Goal: Task Accomplishment & Management: Manage account settings

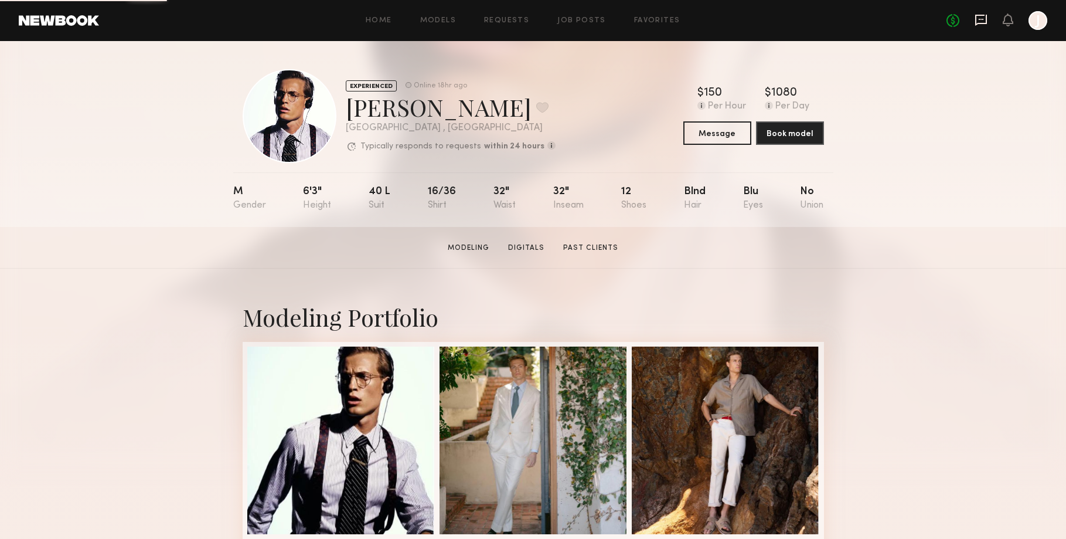
click at [949, 23] on icon at bounding box center [980, 19] width 13 height 13
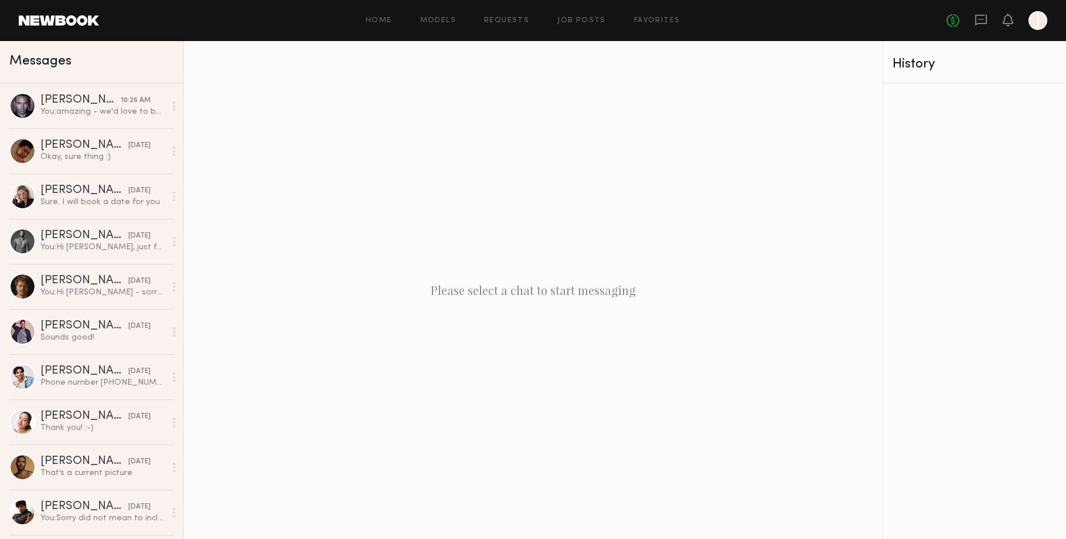
click at [949, 24] on div at bounding box center [1037, 20] width 19 height 19
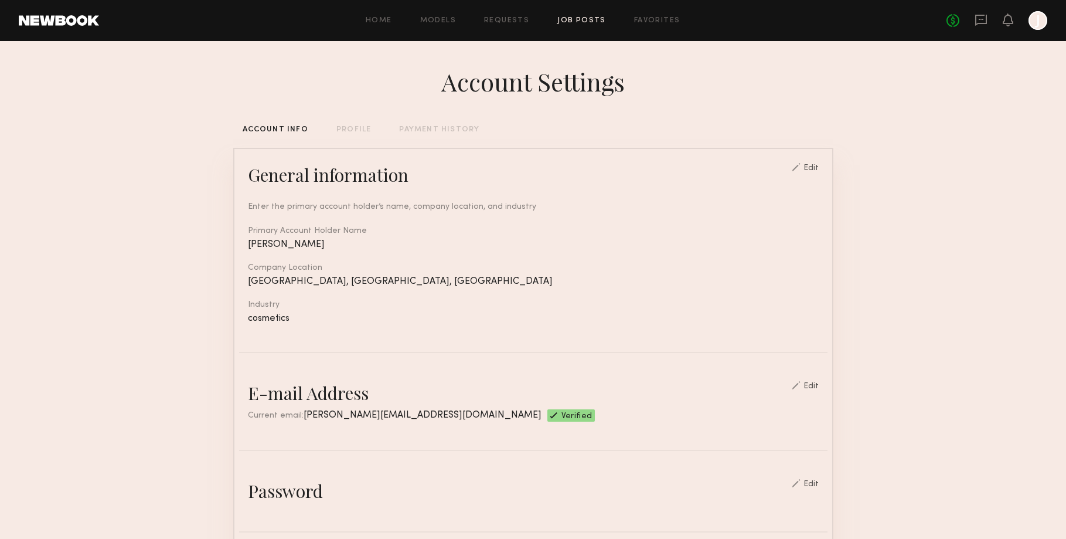
click at [588, 23] on link "Job Posts" at bounding box center [581, 21] width 49 height 8
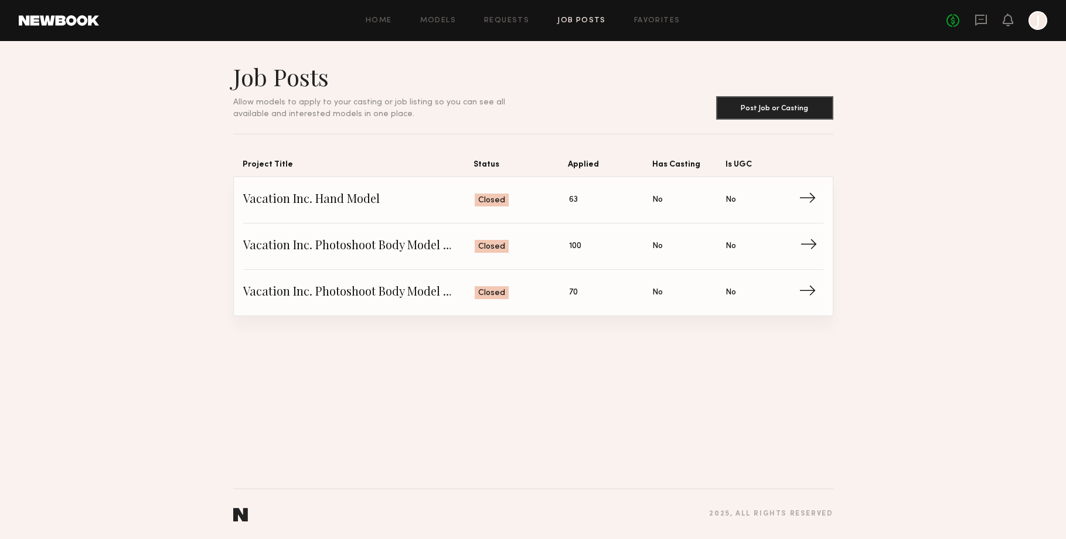
click at [816, 243] on span "→" at bounding box center [812, 246] width 24 height 18
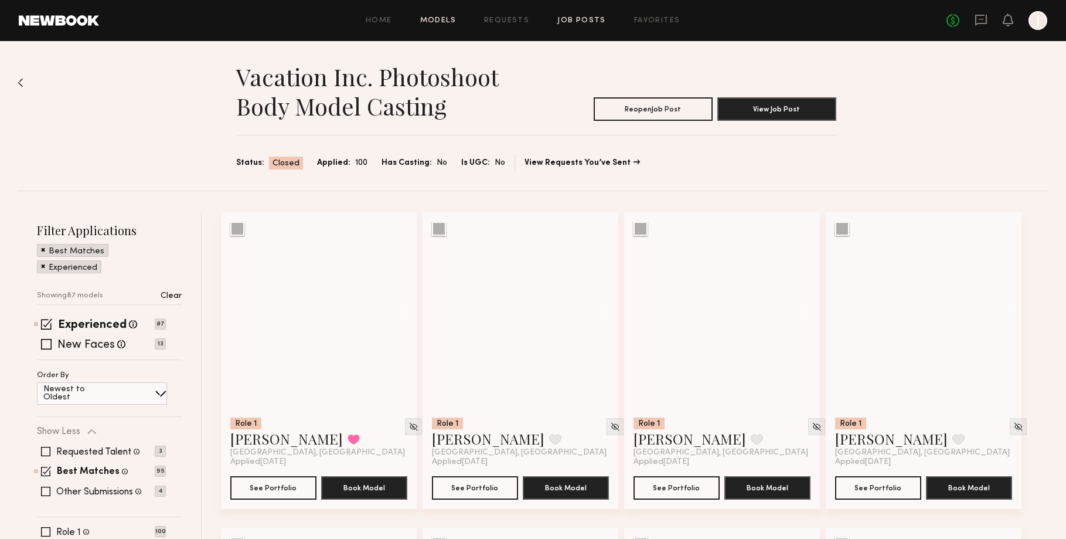
click at [438, 19] on link "Models" at bounding box center [438, 21] width 36 height 8
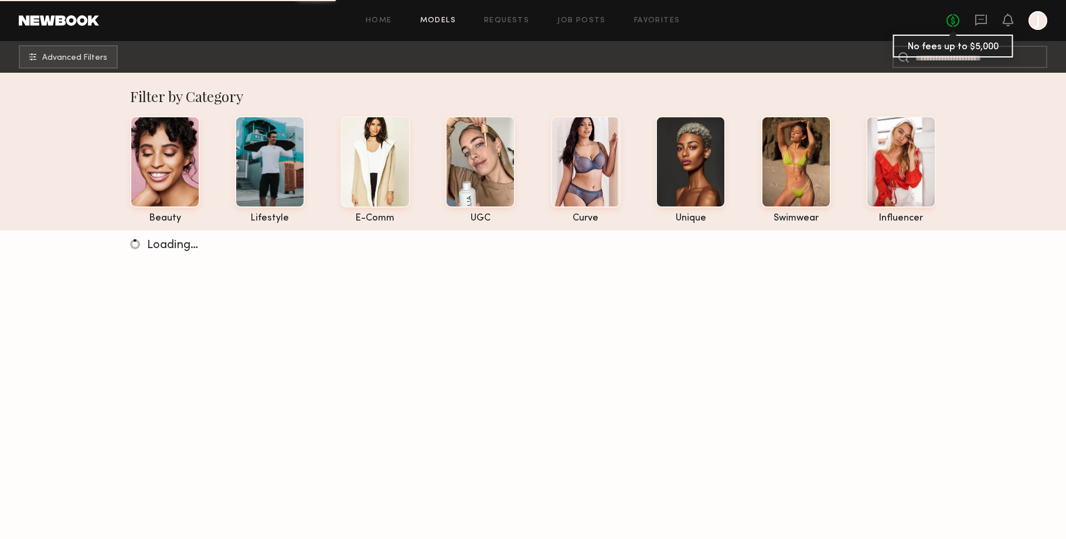
click at [949, 20] on link "No fees up to $5,000" at bounding box center [952, 20] width 13 height 13
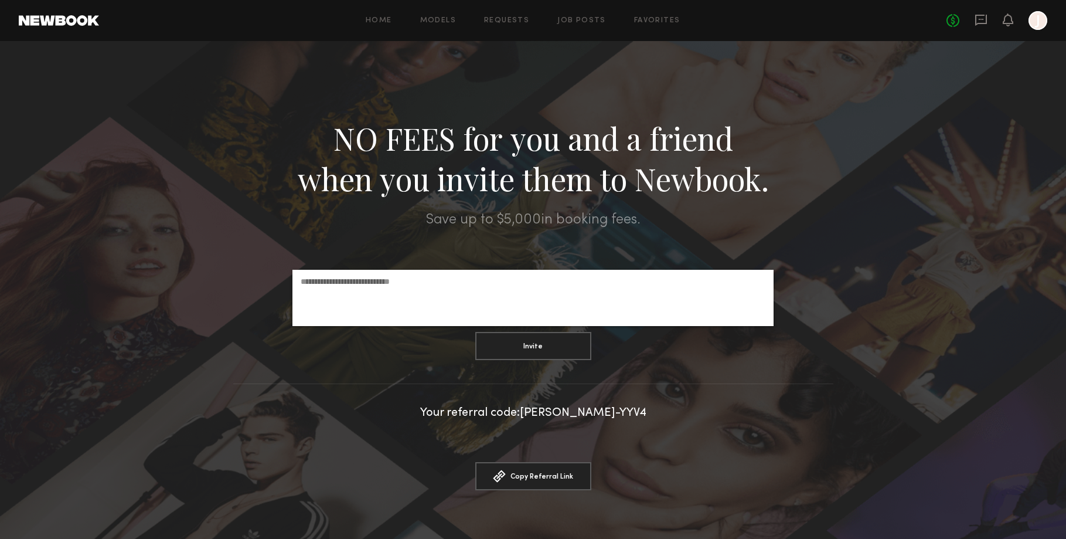
click at [949, 22] on div "No fees up to $5,000 J" at bounding box center [996, 20] width 101 height 19
click at [949, 22] on icon at bounding box center [980, 19] width 13 height 13
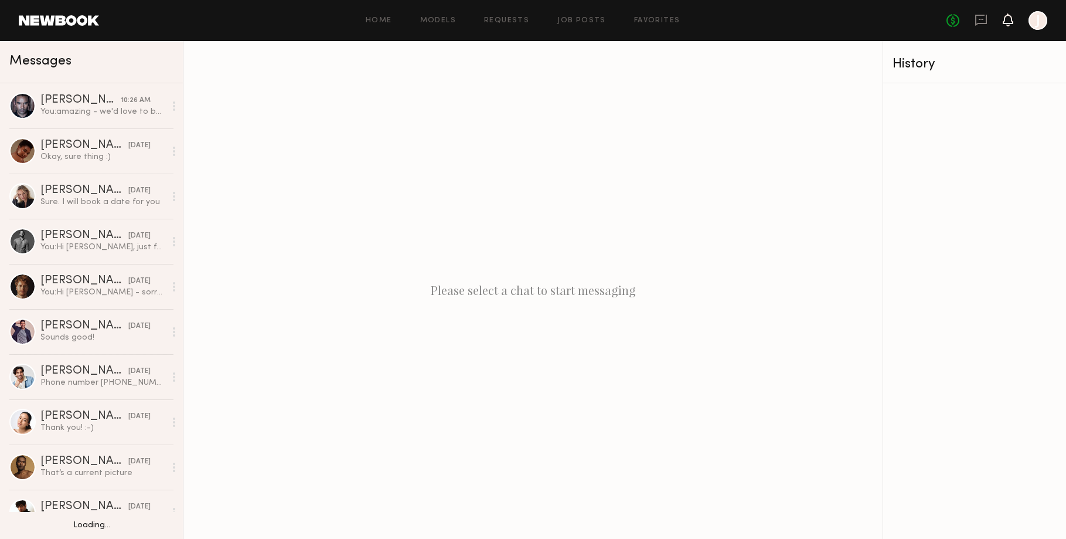
click at [949, 21] on icon at bounding box center [1007, 19] width 9 height 8
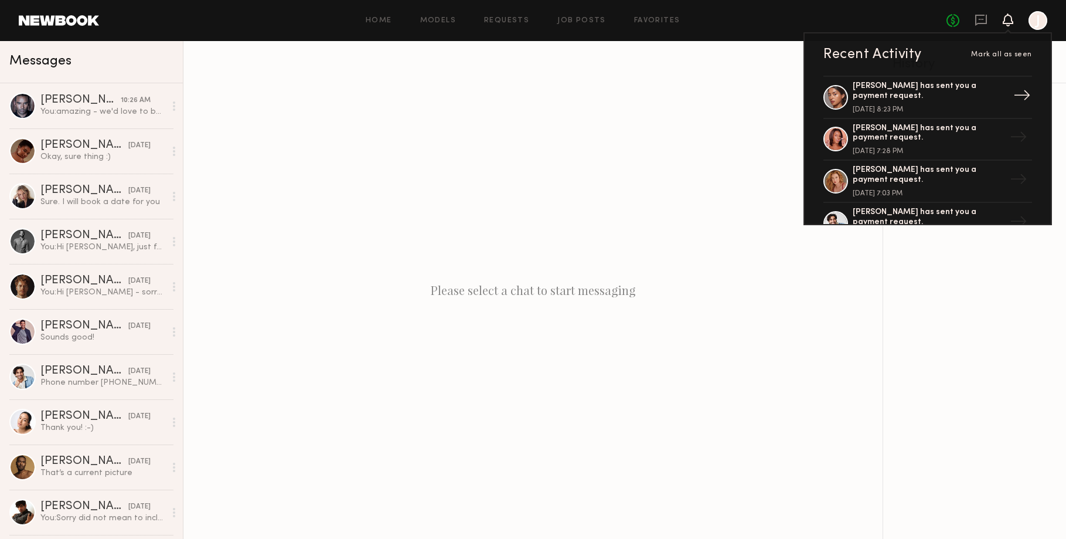
click at [949, 88] on div "[PERSON_NAME] has sent you a payment request." at bounding box center [929, 91] width 152 height 20
